Goal: Task Accomplishment & Management: Manage account settings

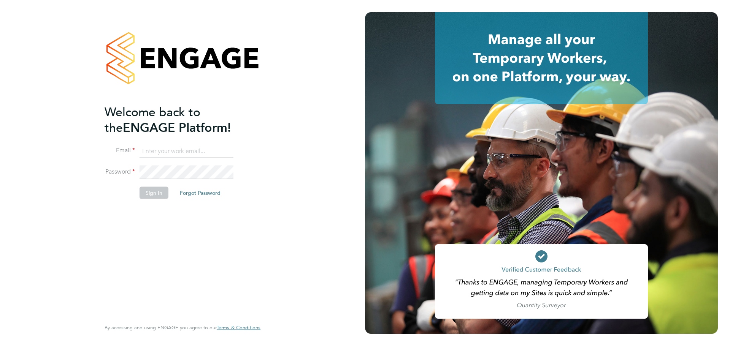
click at [171, 153] on input at bounding box center [187, 152] width 94 height 14
type input "[EMAIL_ADDRESS][DOMAIN_NAME]"
